Goal: Information Seeking & Learning: Learn about a topic

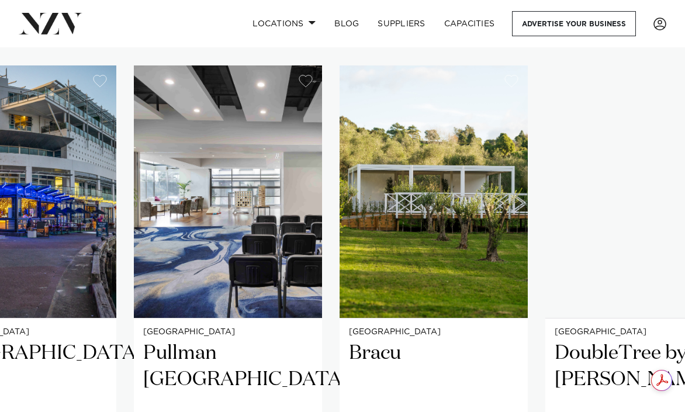
click at [80, 147] on img "13 / 25" at bounding box center [22, 191] width 188 height 253
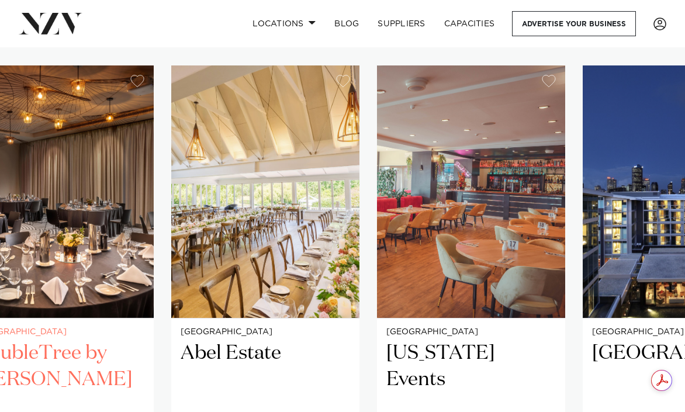
click at [51, 201] on img "16 / 25" at bounding box center [60, 191] width 188 height 253
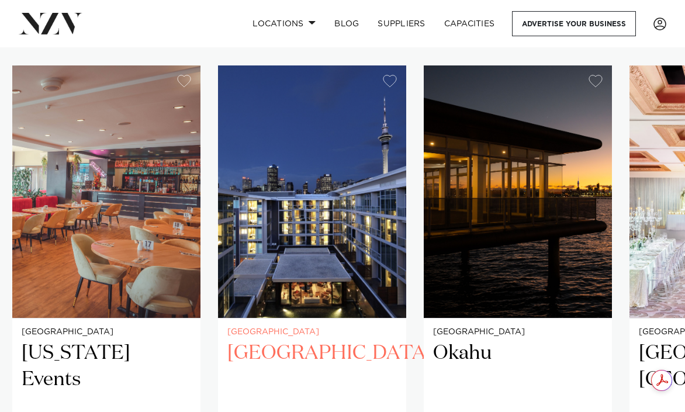
click at [352, 246] on img "19 / 25" at bounding box center [312, 191] width 188 height 253
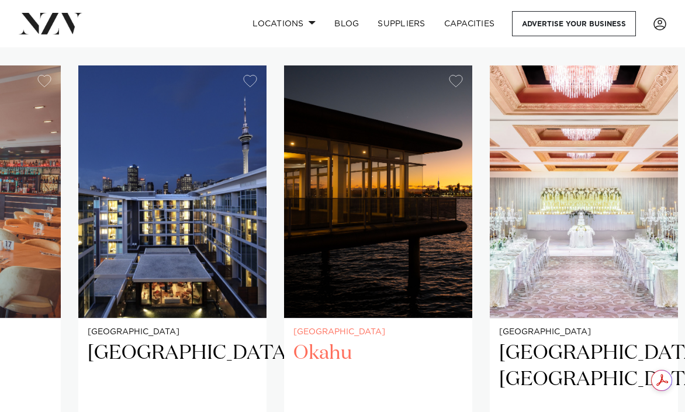
click at [284, 216] on img "20 / 25" at bounding box center [378, 191] width 188 height 253
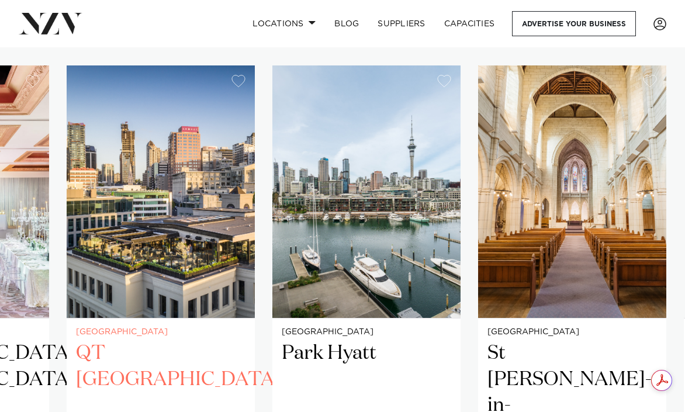
click at [214, 207] on img "22 / 25" at bounding box center [161, 191] width 188 height 253
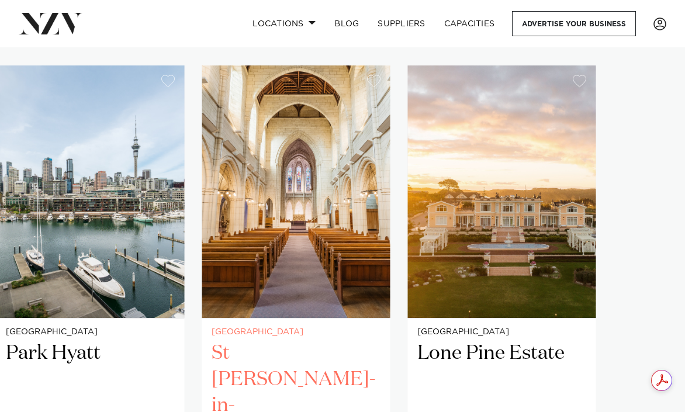
click at [272, 204] on img "24 / 25" at bounding box center [296, 191] width 188 height 253
